Goal: Information Seeking & Learning: Learn about a topic

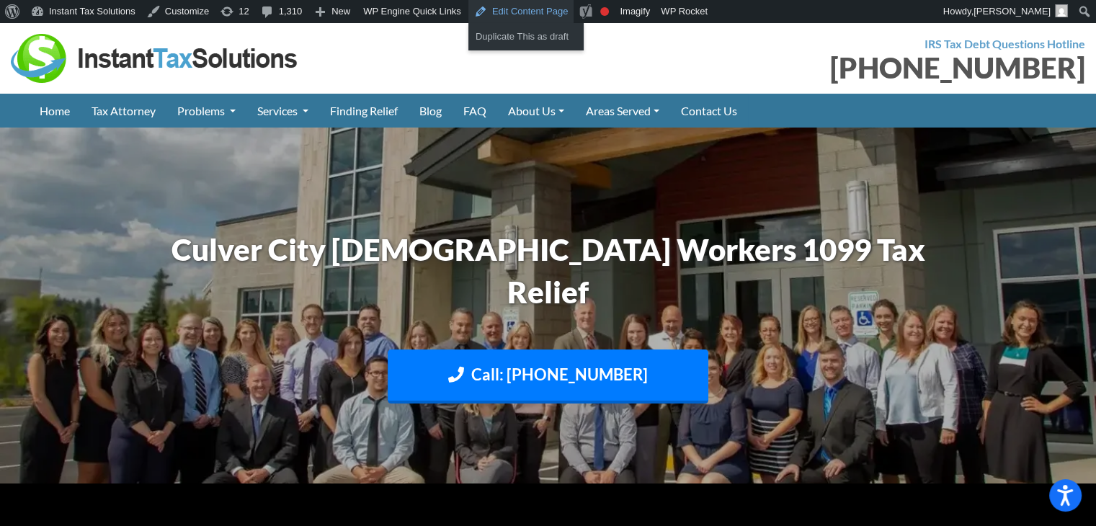
drag, startPoint x: 0, startPoint y: 0, endPoint x: 513, endPoint y: 7, distance: 513.3
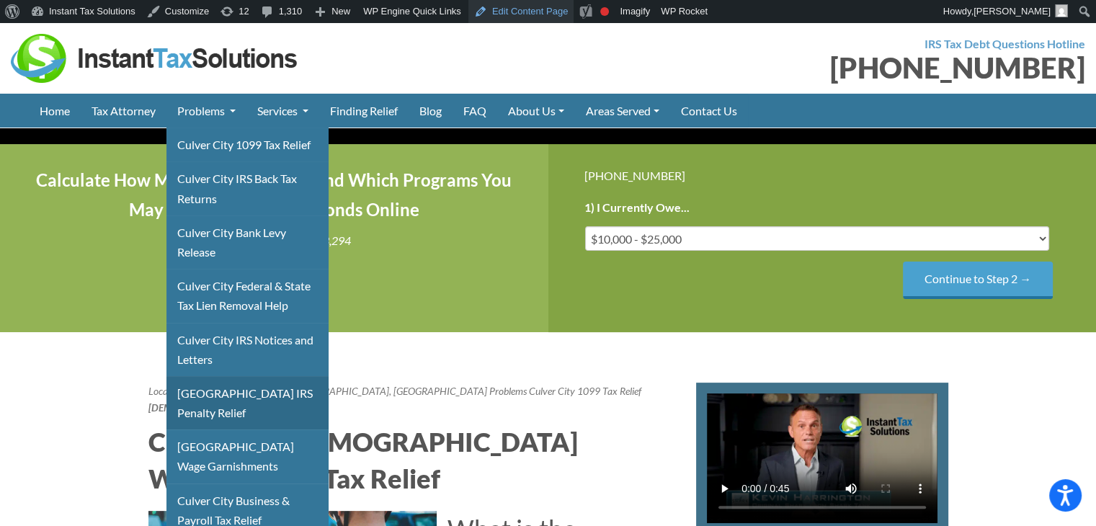
scroll to position [288, 0]
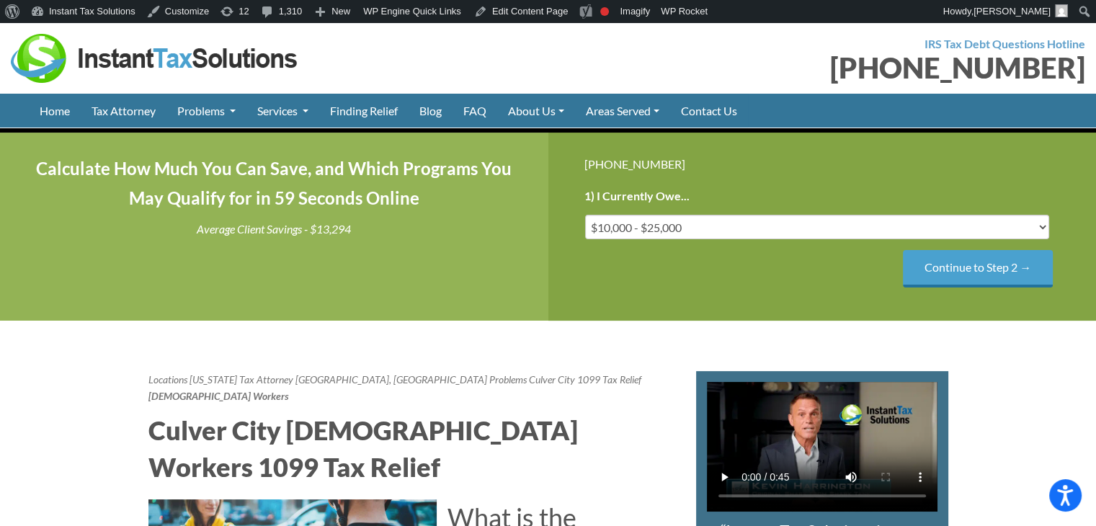
click at [115, 56] on img at bounding box center [155, 58] width 288 height 49
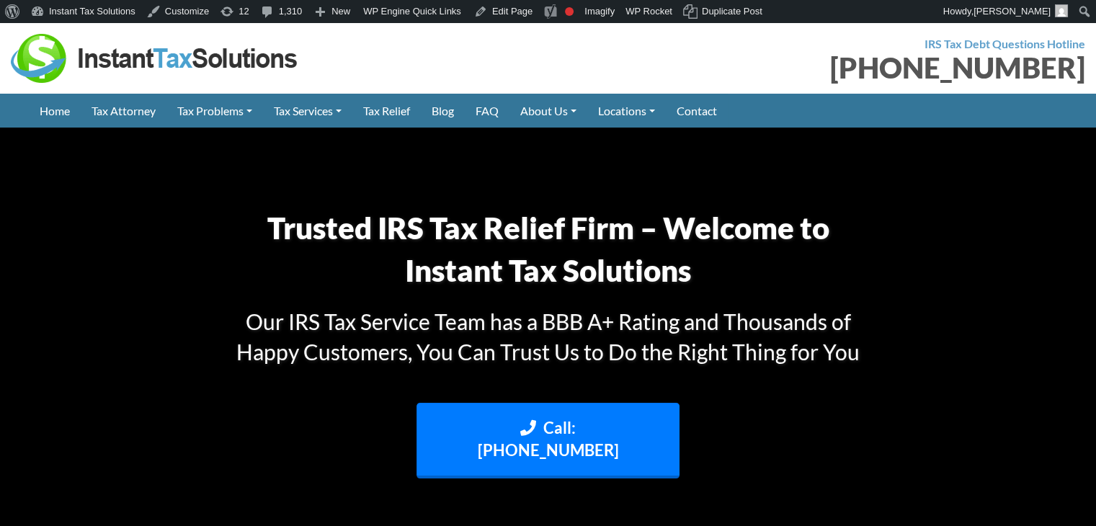
click at [0, 0] on link "Denver Office" at bounding box center [0, 0] width 0 height 0
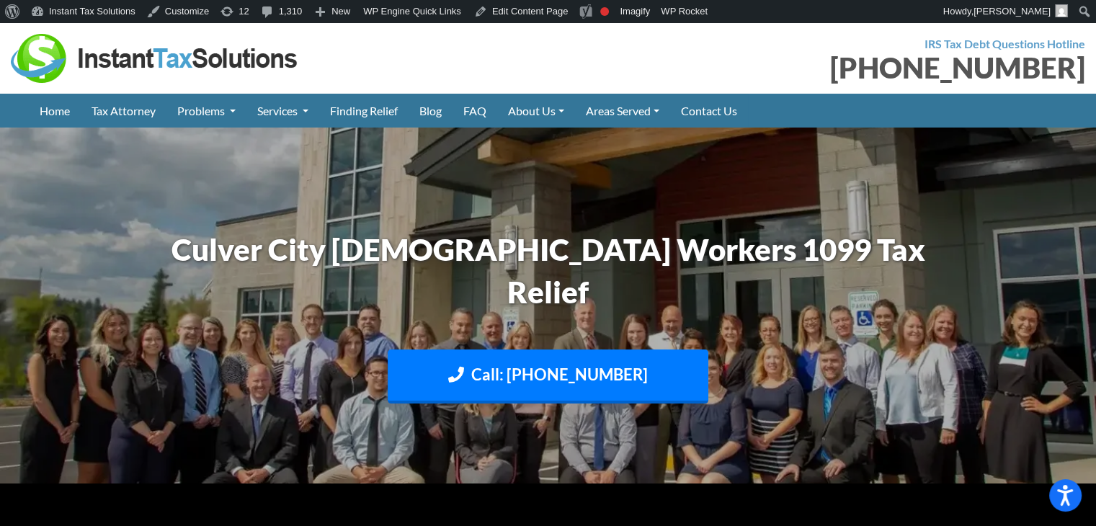
click at [432, 63] on div at bounding box center [274, 58] width 527 height 49
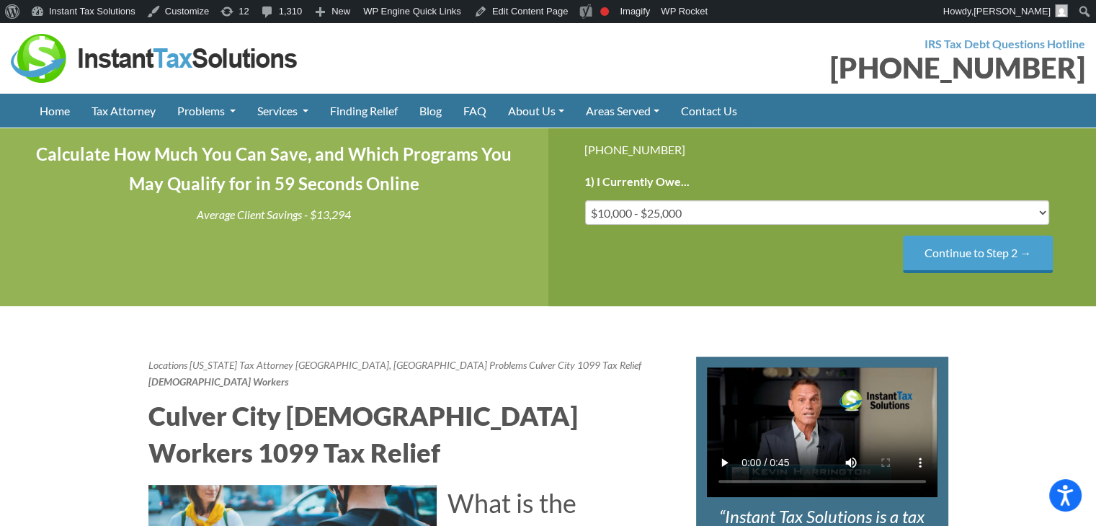
scroll to position [432, 0]
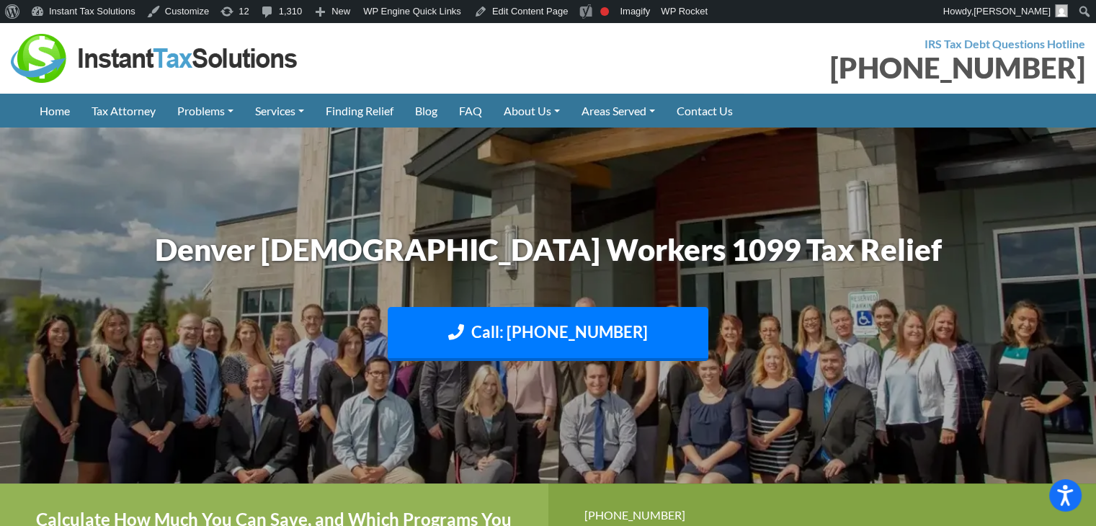
click at [432, 73] on div at bounding box center [274, 58] width 527 height 49
click at [428, 70] on div at bounding box center [274, 58] width 527 height 49
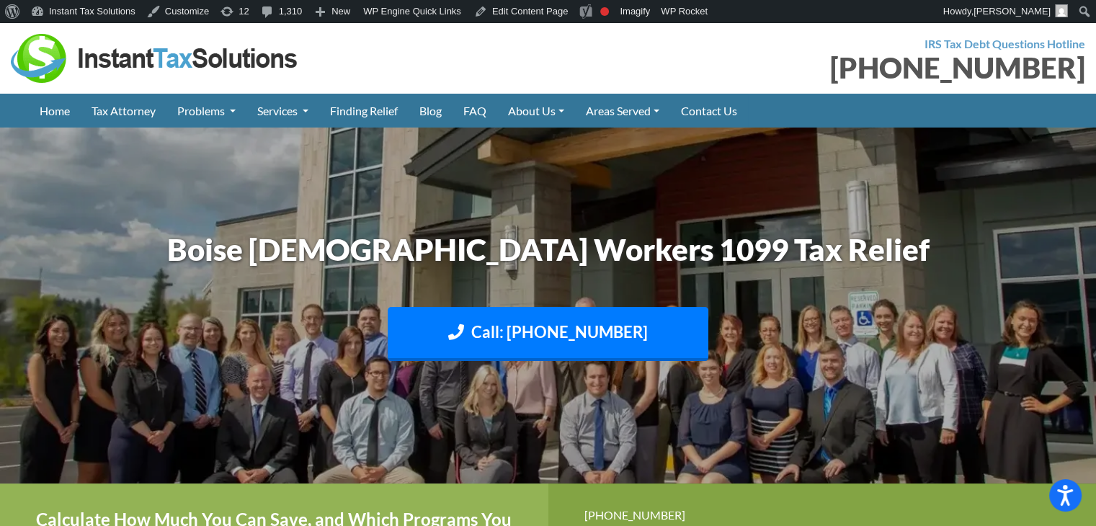
click at [634, 76] on div "[PHONE_NUMBER]" at bounding box center [822, 67] width 527 height 29
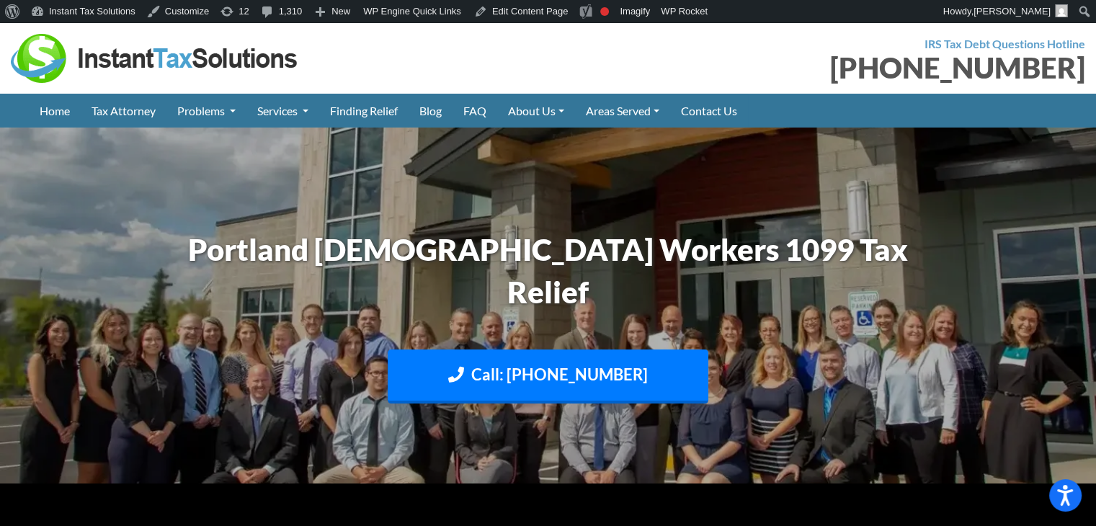
click at [513, 200] on img at bounding box center [548, 305] width 1096 height 653
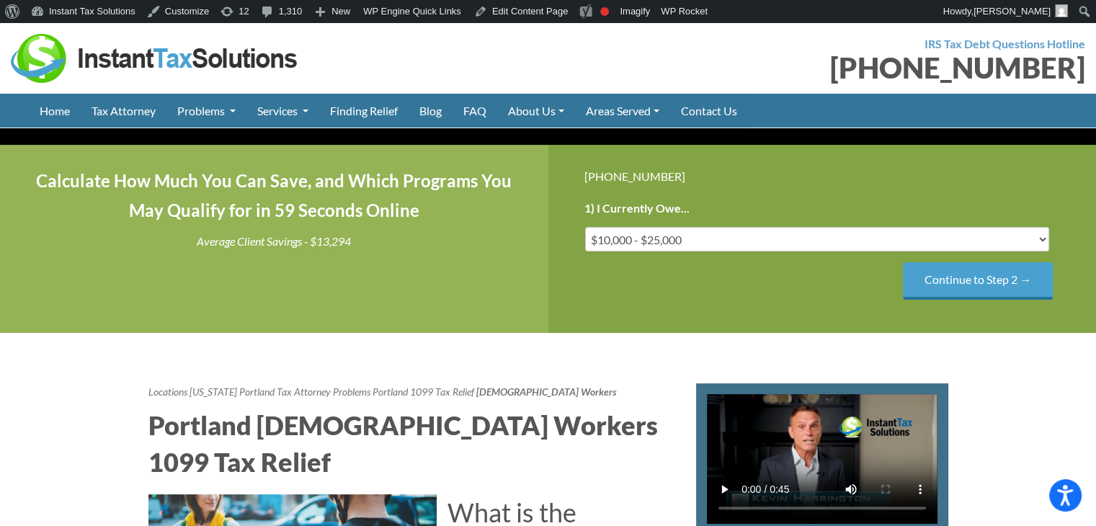
scroll to position [432, 0]
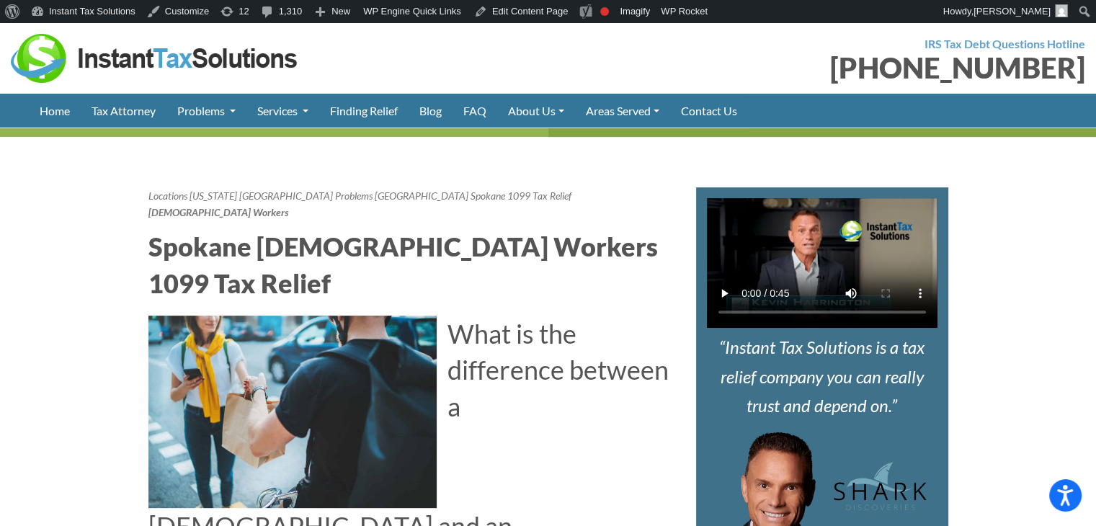
scroll to position [505, 0]
